Goal: Information Seeking & Learning: Check status

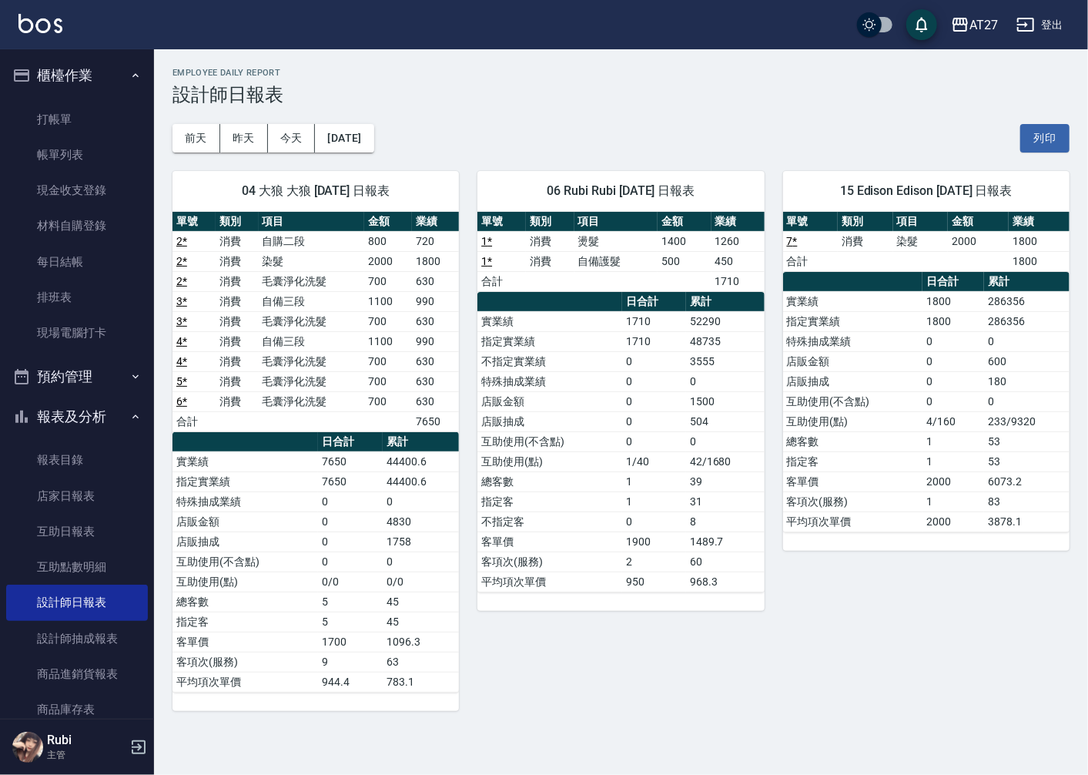
scroll to position [1, 0]
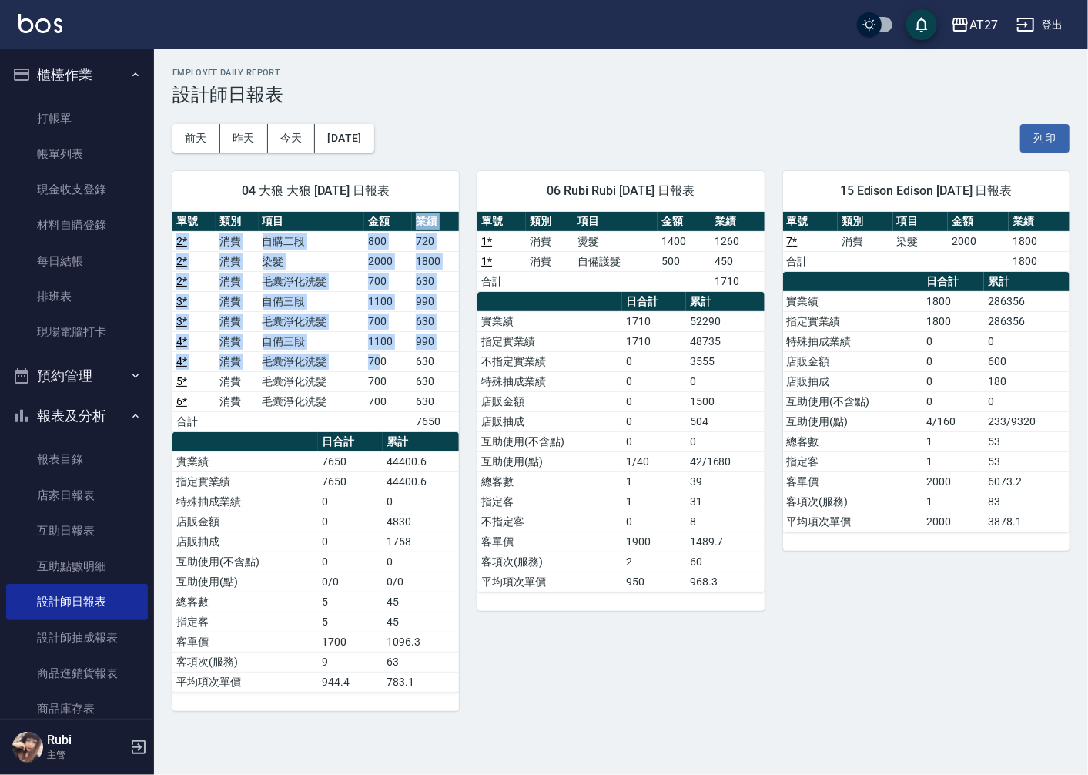
drag, startPoint x: 391, startPoint y: 228, endPoint x: 378, endPoint y: 395, distance: 167.6
click at [378, 395] on table "單號 類別 項目 金額 業績 2 * 消費 自購二段 800 720 2 * 消費 染髮 2000 1800 2 * 消費 毛囊淨化洗髮 700 630 3 …" at bounding box center [315, 322] width 286 height 220
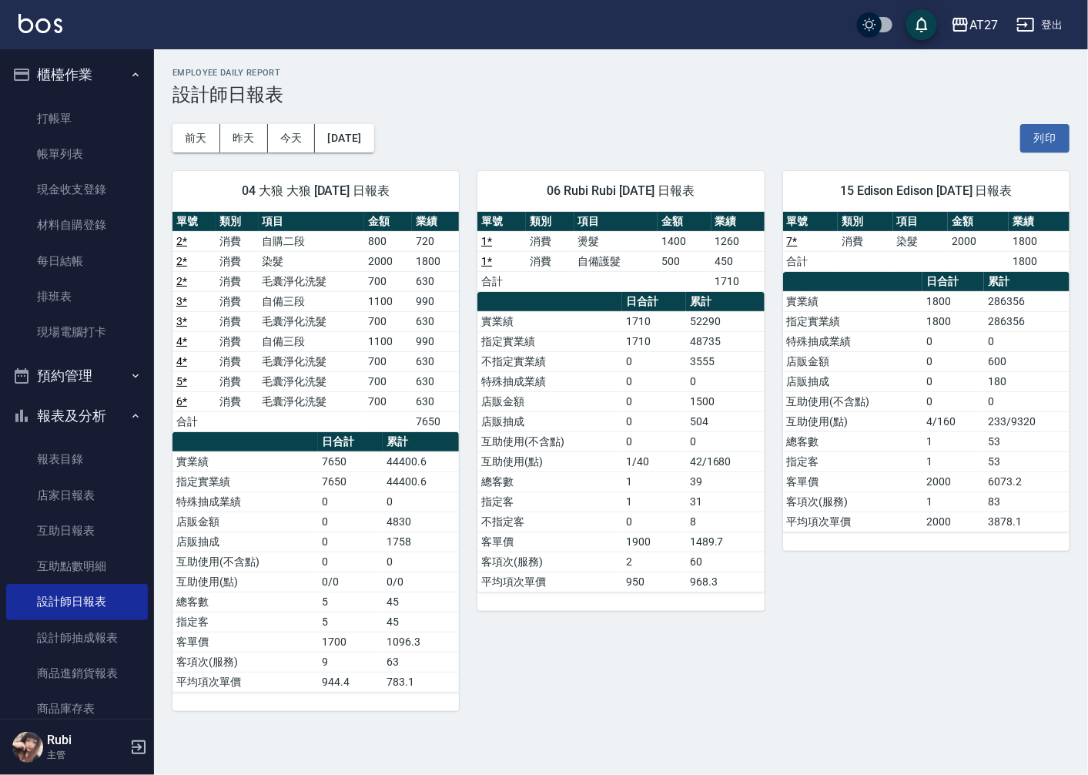
drag, startPoint x: 378, startPoint y: 395, endPoint x: 351, endPoint y: 496, distance: 104.4
click at [351, 496] on td "0" at bounding box center [350, 501] width 65 height 20
drag, startPoint x: 366, startPoint y: 508, endPoint x: 350, endPoint y: 470, distance: 41.4
click at [350, 470] on tbody "實業績 7650 44400.6 指定實業績 7650 44400.6 特殊抽成業績 0 0 店販金額 0 4830 店販抽成 0 1758 互助使用(不含點…" at bounding box center [315, 571] width 286 height 240
drag, startPoint x: 350, startPoint y: 470, endPoint x: 343, endPoint y: 442, distance: 29.1
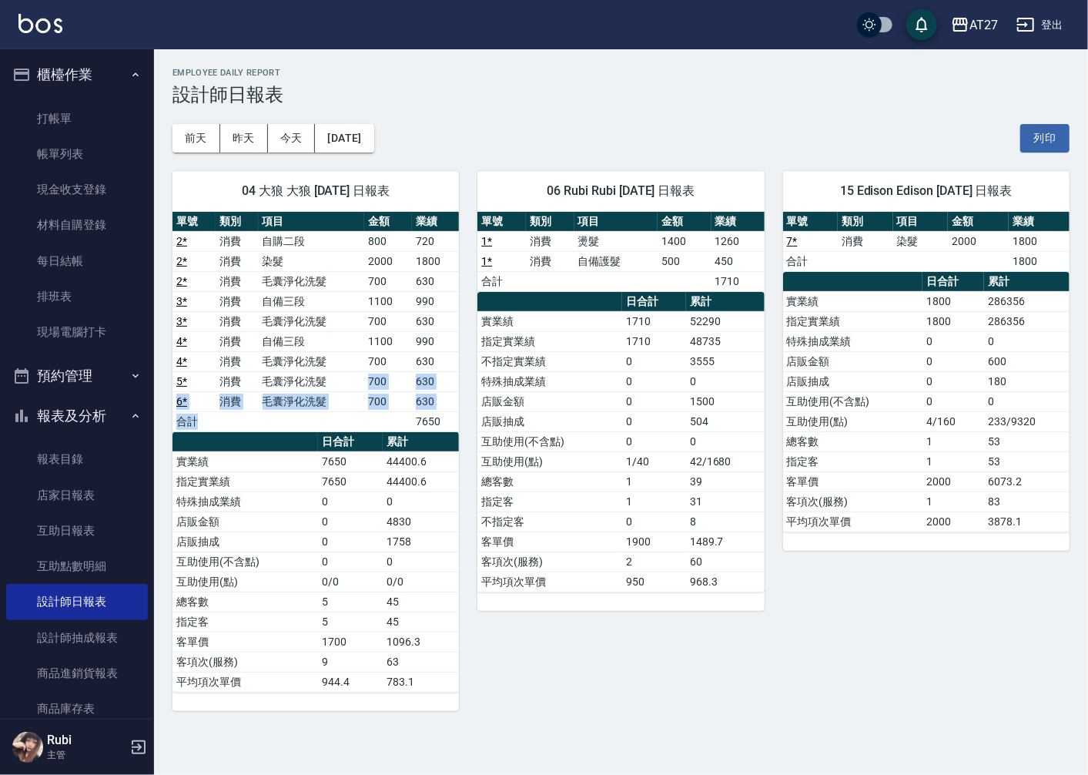
click at [343, 442] on div "單號 類別 項目 金額 業績 2 * 消費 自購二段 800 720 2 * 消費 染髮 2000 1800 2 * 消費 毛囊淨化洗髮 700 630 3 …" at bounding box center [315, 452] width 286 height 480
drag, startPoint x: 343, startPoint y: 442, endPoint x: 336, endPoint y: 501, distance: 59.7
click at [340, 503] on td "0" at bounding box center [350, 501] width 65 height 20
click at [547, 510] on td "指定客" at bounding box center [549, 501] width 145 height 20
drag, startPoint x: 563, startPoint y: 500, endPoint x: 571, endPoint y: 435, distance: 65.9
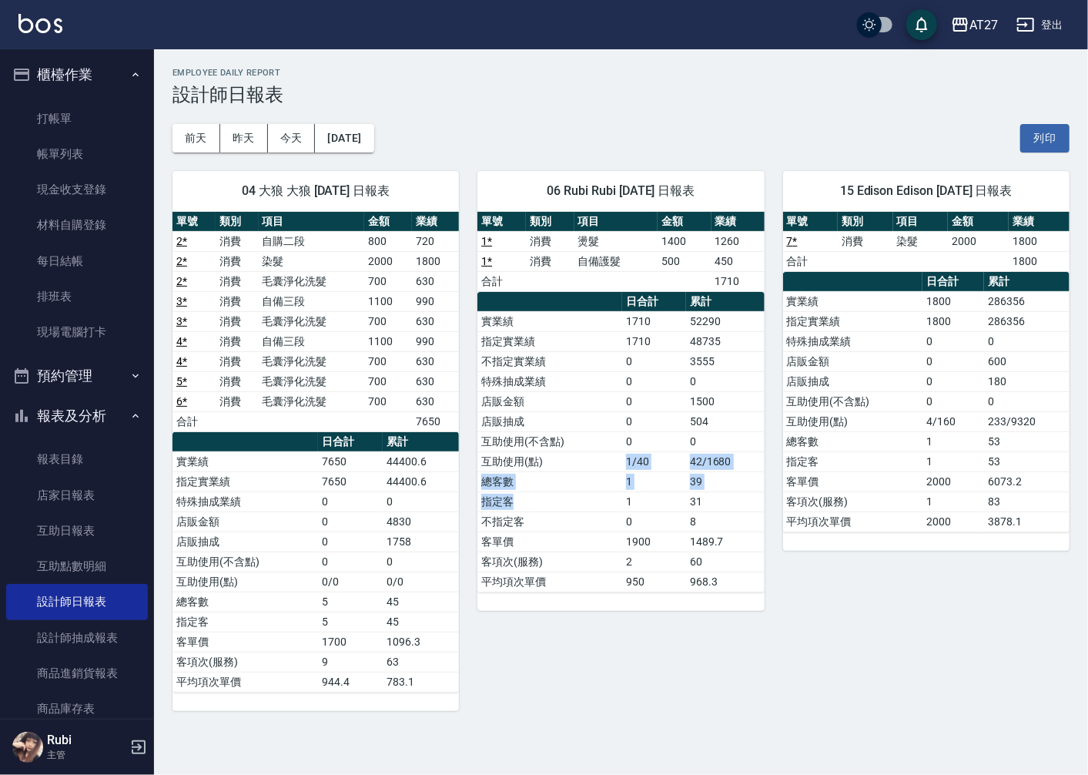
click at [571, 435] on tbody "實業績 1710 52290 指定實業績 1710 48735 不指定實業績 0 3555 特殊抽成業績 0 0 店販金額 0 1500 店販抽成 0 504…" at bounding box center [620, 451] width 286 height 280
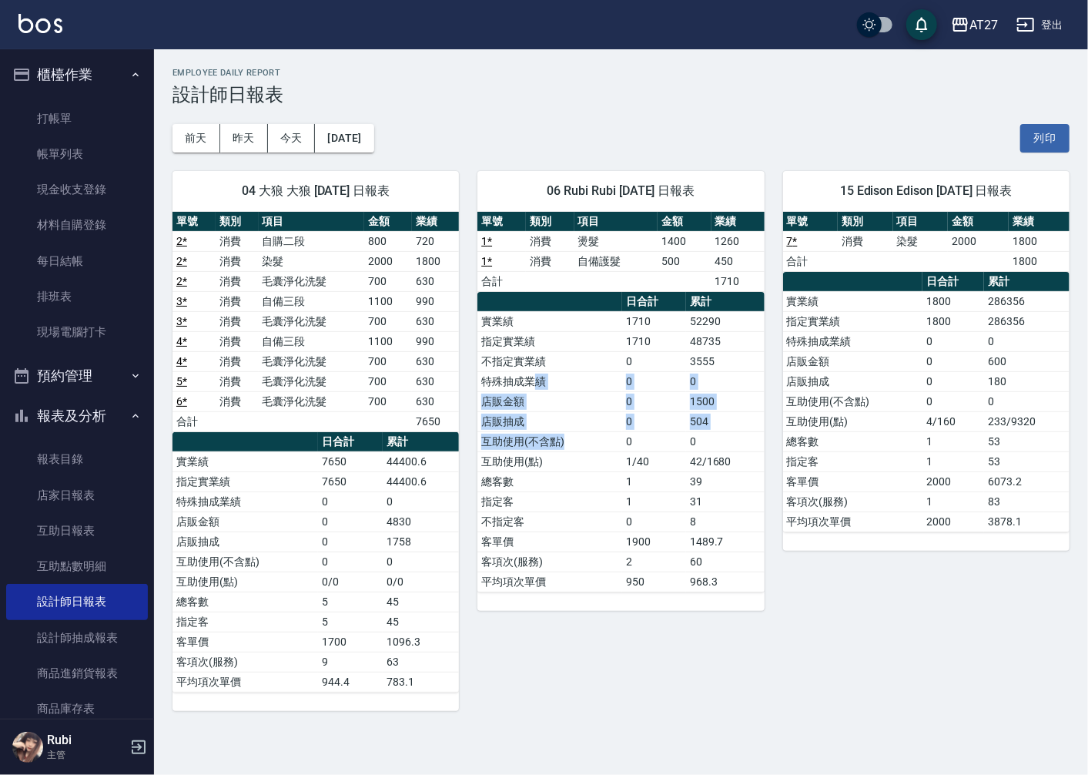
drag, startPoint x: 571, startPoint y: 435, endPoint x: 572, endPoint y: 449, distance: 13.9
click at [572, 449] on tbody "實業績 1710 52290 指定實業績 1710 48735 不指定實業績 0 3555 特殊抽成業績 0 0 店販金額 0 1500 店販抽成 0 504…" at bounding box center [620, 451] width 286 height 280
drag, startPoint x: 572, startPoint y: 449, endPoint x: 587, endPoint y: 520, distance: 72.5
click at [587, 520] on td "不指定客" at bounding box center [549, 521] width 145 height 20
drag, startPoint x: 587, startPoint y: 520, endPoint x: 581, endPoint y: 490, distance: 30.1
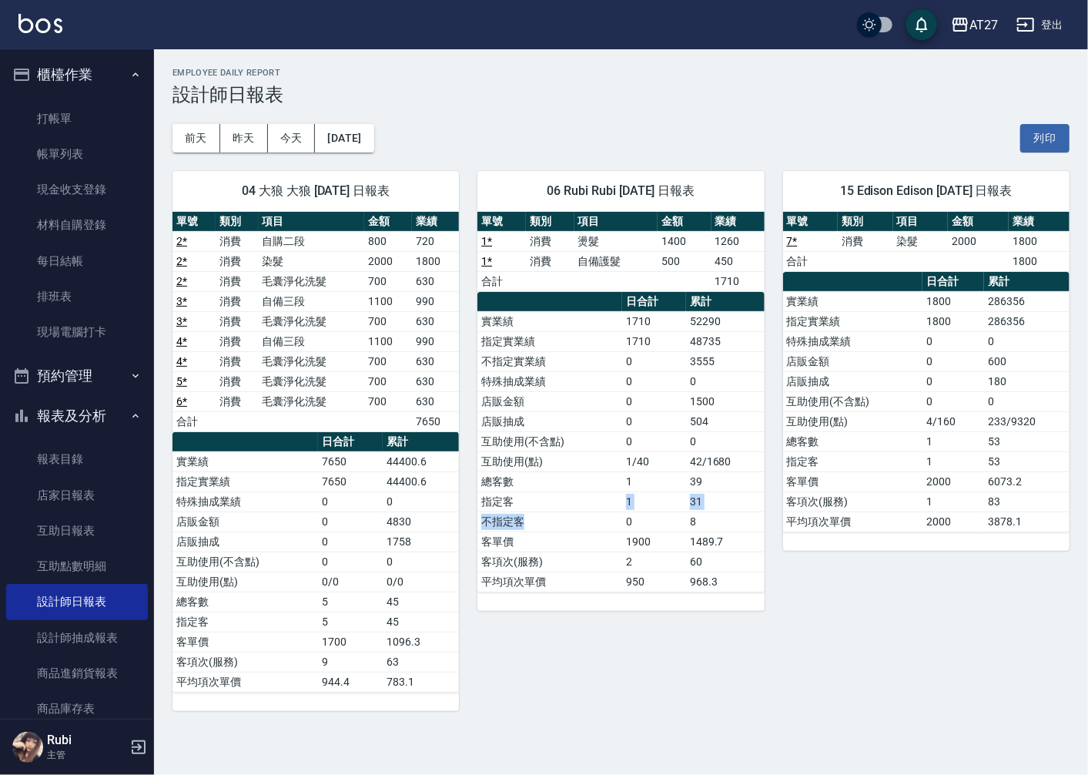
click at [581, 490] on tbody "實業績 1710 52290 指定實業績 1710 48735 不指定實業績 0 3555 特殊抽成業績 0 0 店販金額 0 1500 店販抽成 0 504…" at bounding box center [620, 451] width 286 height 280
drag, startPoint x: 581, startPoint y: 490, endPoint x: 582, endPoint y: 477, distance: 13.2
click at [582, 477] on tbody "實業績 1710 52290 指定實業績 1710 48735 不指定實業績 0 3555 特殊抽成業績 0 0 店販金額 0 1500 店販抽成 0 504…" at bounding box center [620, 451] width 286 height 280
drag, startPoint x: 582, startPoint y: 477, endPoint x: 591, endPoint y: 501, distance: 25.3
click at [591, 501] on td "指定客" at bounding box center [549, 501] width 145 height 20
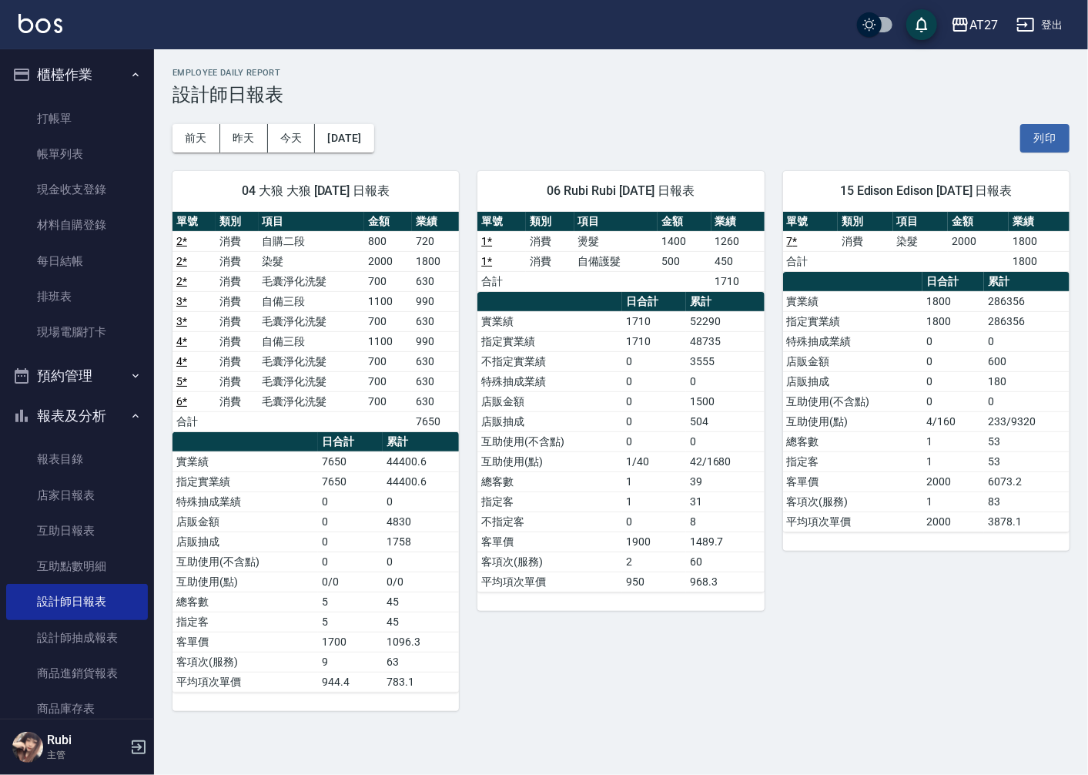
drag, startPoint x: 591, startPoint y: 505, endPoint x: 593, endPoint y: 477, distance: 27.8
click at [593, 477] on tbody "實業績 1710 52290 指定實業績 1710 48735 不指定實業績 0 3555 特殊抽成業績 0 0 店販金額 0 1500 店販抽成 0 504…" at bounding box center [620, 451] width 286 height 280
drag, startPoint x: 593, startPoint y: 477, endPoint x: 567, endPoint y: 410, distance: 71.6
click at [567, 410] on tbody "實業績 1710 52290 指定實業績 1710 48735 不指定實業績 0 3555 特殊抽成業績 0 0 店販金額 0 1500 店販抽成 0 504…" at bounding box center [620, 451] width 286 height 280
drag, startPoint x: 567, startPoint y: 410, endPoint x: 574, endPoint y: 426, distance: 16.9
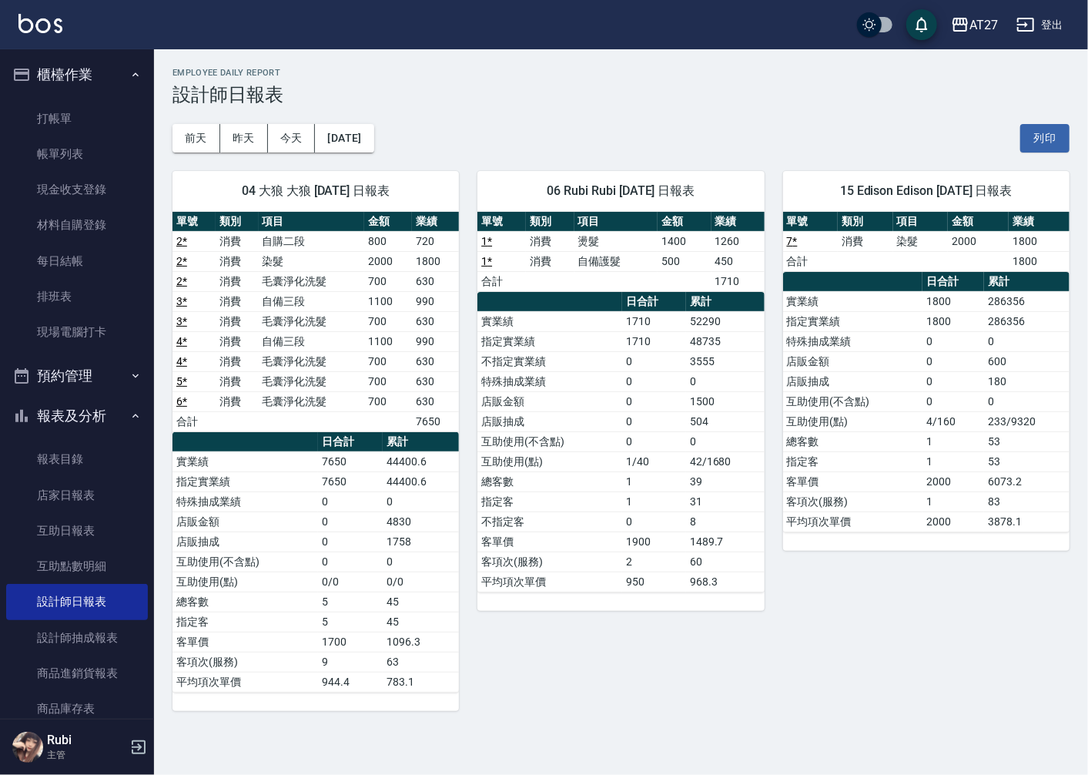
click at [574, 426] on td "店販抽成" at bounding box center [549, 421] width 145 height 20
click at [596, 401] on td "店販金額" at bounding box center [549, 401] width 145 height 20
drag, startPoint x: 672, startPoint y: 509, endPoint x: 637, endPoint y: 486, distance: 42.3
click at [637, 486] on tbody "實業績 1710 52290 指定實業績 1710 48735 不指定實業績 0 3555 特殊抽成業績 0 0 店販金額 0 1500 店販抽成 0 504…" at bounding box center [620, 451] width 286 height 280
drag, startPoint x: 637, startPoint y: 486, endPoint x: 625, endPoint y: 487, distance: 11.6
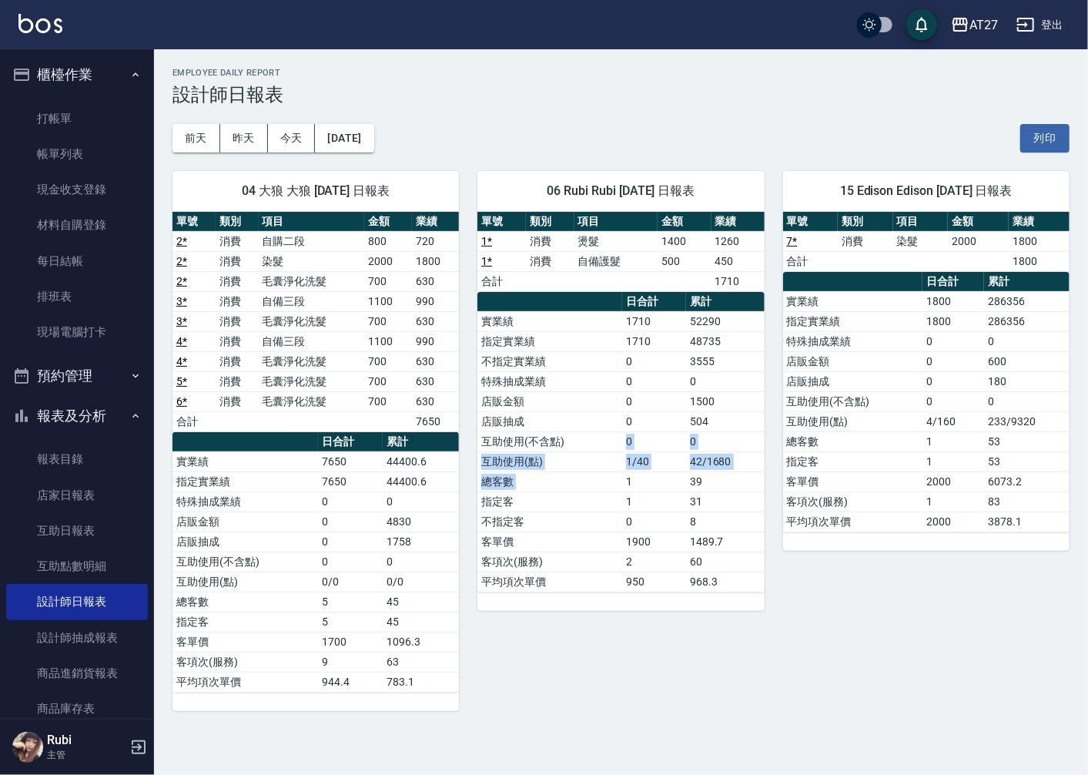
click at [625, 487] on tbody "實業績 1710 52290 指定實業績 1710 48735 不指定實業績 0 3555 特殊抽成業績 0 0 店販金額 0 1500 店販抽成 0 504…" at bounding box center [620, 451] width 286 height 280
drag, startPoint x: 625, startPoint y: 487, endPoint x: 644, endPoint y: 532, distance: 49.3
click at [644, 532] on td "1900" at bounding box center [654, 541] width 64 height 20
drag, startPoint x: 644, startPoint y: 532, endPoint x: 616, endPoint y: 471, distance: 67.2
click at [616, 471] on tbody "實業績 1710 52290 指定實業績 1710 48735 不指定實業績 0 3555 特殊抽成業績 0 0 店販金額 0 1500 店販抽成 0 504…" at bounding box center [620, 451] width 286 height 280
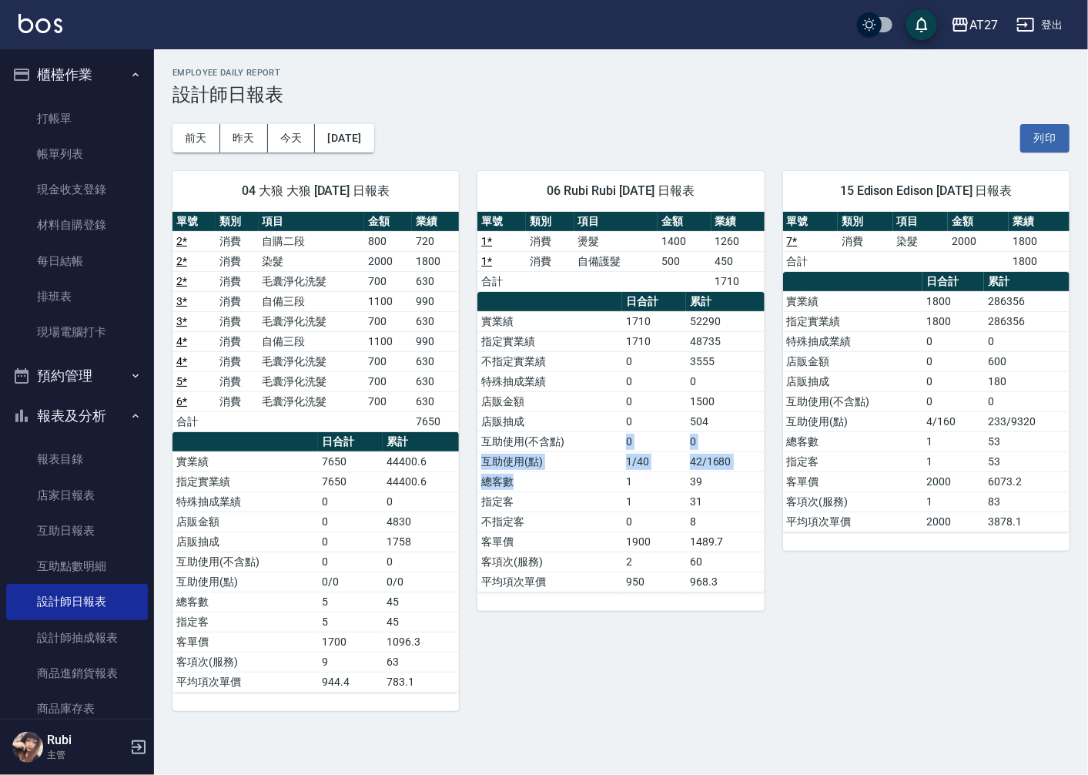
drag, startPoint x: 616, startPoint y: 471, endPoint x: 604, endPoint y: 500, distance: 31.7
click at [604, 500] on tbody "實業績 1710 52290 指定實業績 1710 48735 不指定實業績 0 3555 特殊抽成業績 0 0 店販金額 0 1500 店販抽成 0 504…" at bounding box center [620, 451] width 286 height 280
drag, startPoint x: 604, startPoint y: 500, endPoint x: 609, endPoint y: 527, distance: 27.5
click at [609, 527] on td "不指定客" at bounding box center [549, 521] width 145 height 20
